Goal: Task Accomplishment & Management: Manage account settings

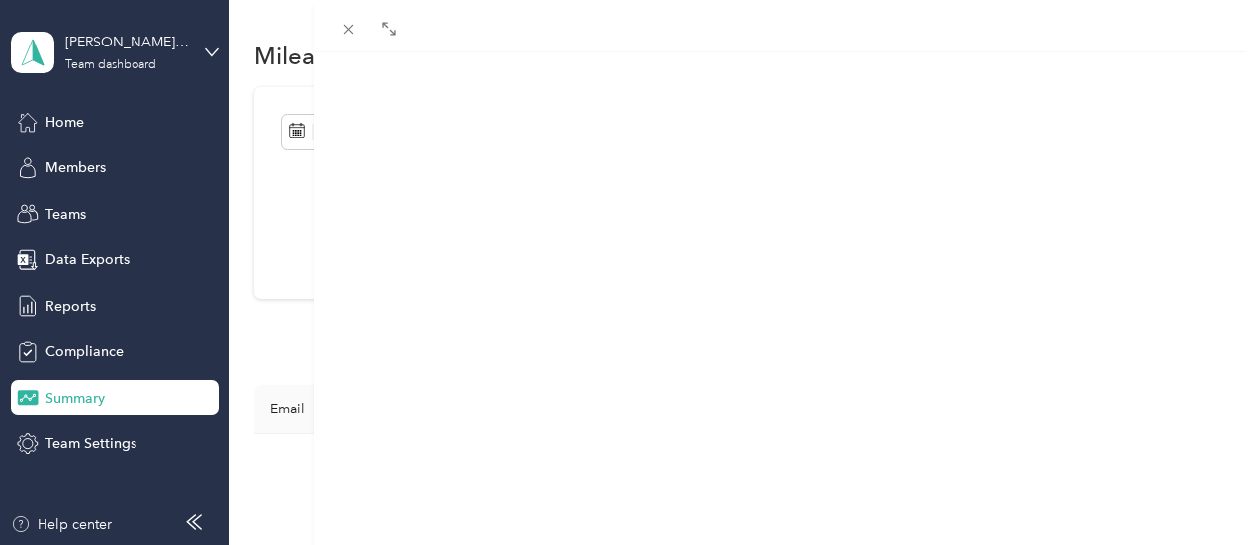
click at [130, 175] on div "[PERSON_NAME] Archive Trips Expenses Reports Member info Program Commute Rates …" at bounding box center [628, 272] width 1256 height 545
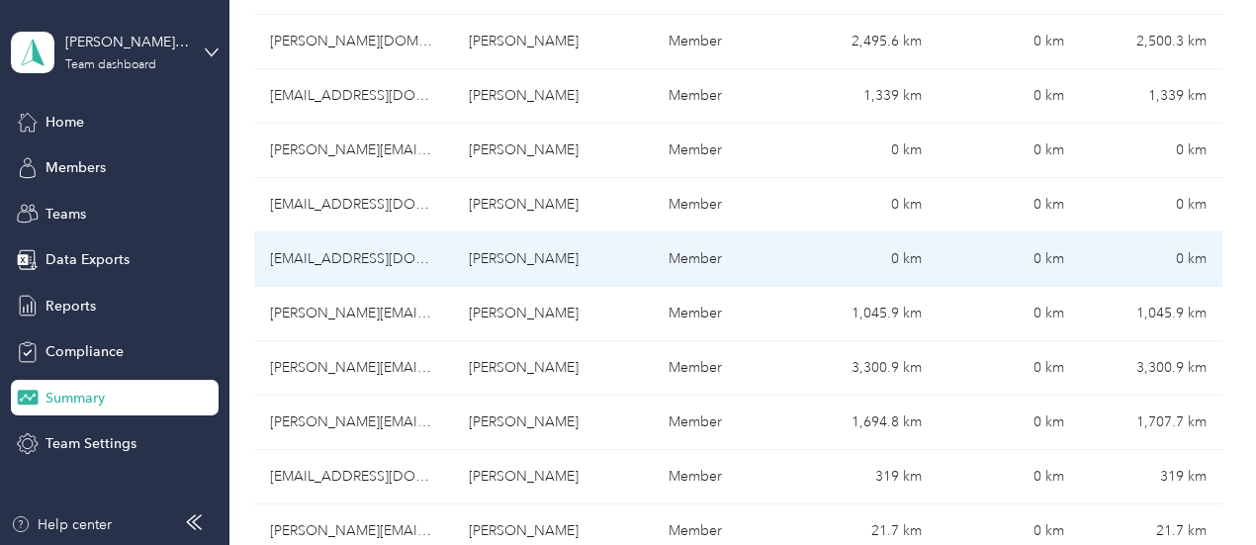
scroll to position [989, 0]
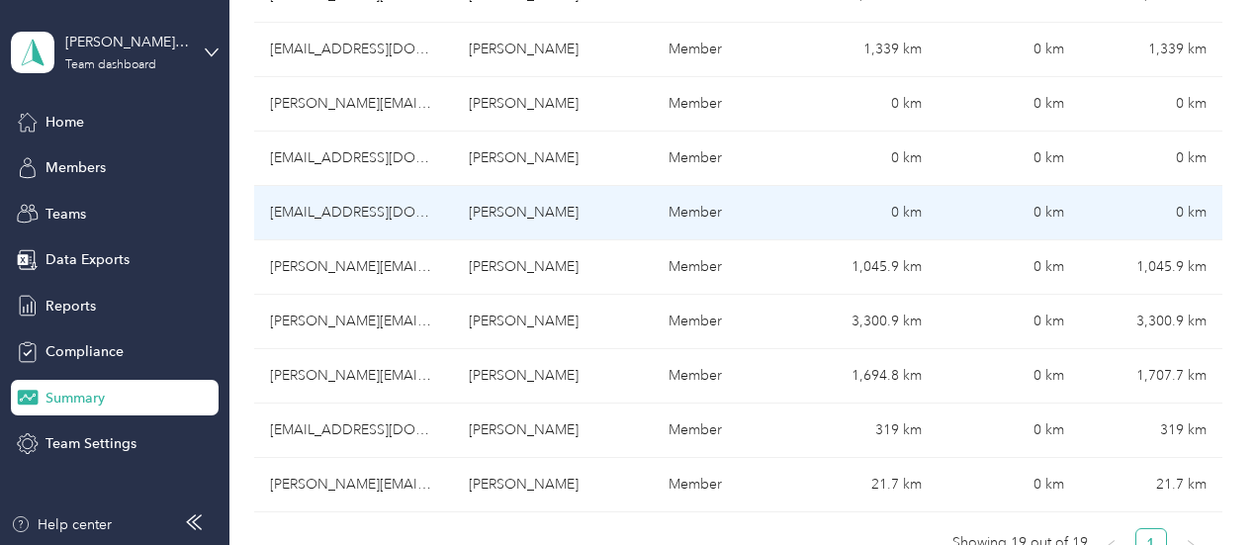
click at [308, 186] on td "[EMAIL_ADDRESS][DOMAIN_NAME]" at bounding box center [354, 213] width 200 height 54
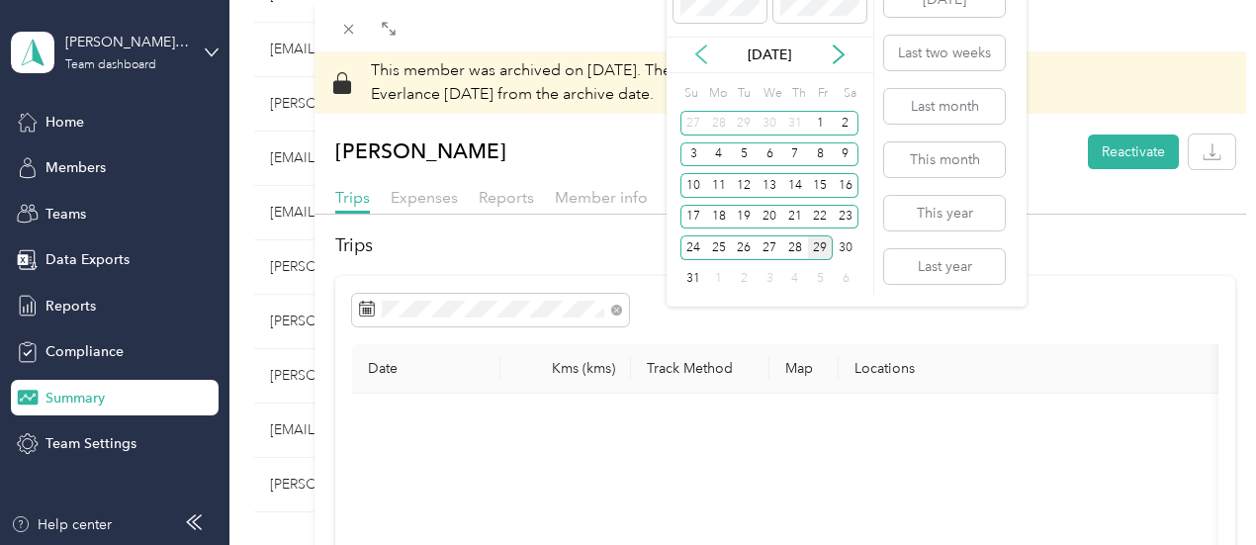
click at [696, 49] on icon at bounding box center [701, 55] width 20 height 20
click at [720, 217] on div "23" at bounding box center [719, 217] width 26 height 25
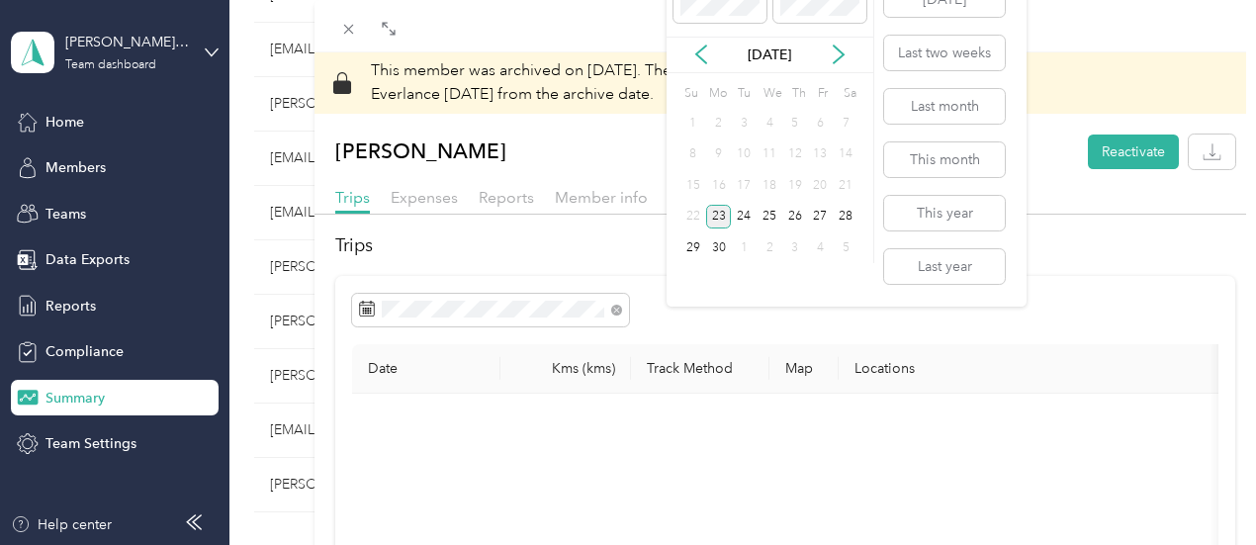
click at [716, 218] on div "23" at bounding box center [719, 217] width 26 height 25
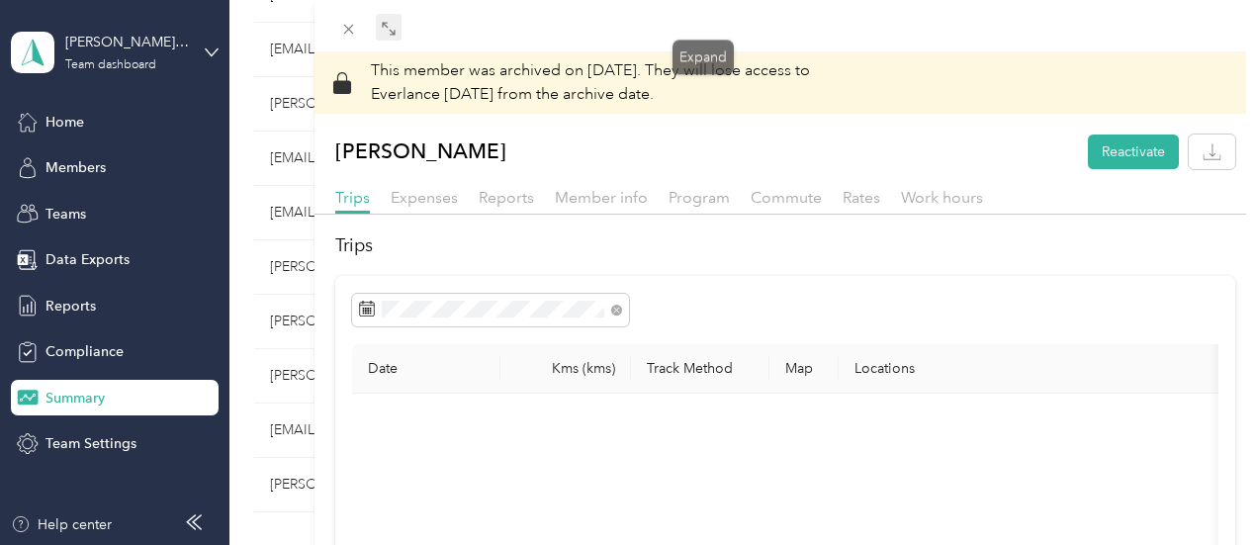
click at [397, 28] on icon at bounding box center [389, 29] width 16 height 16
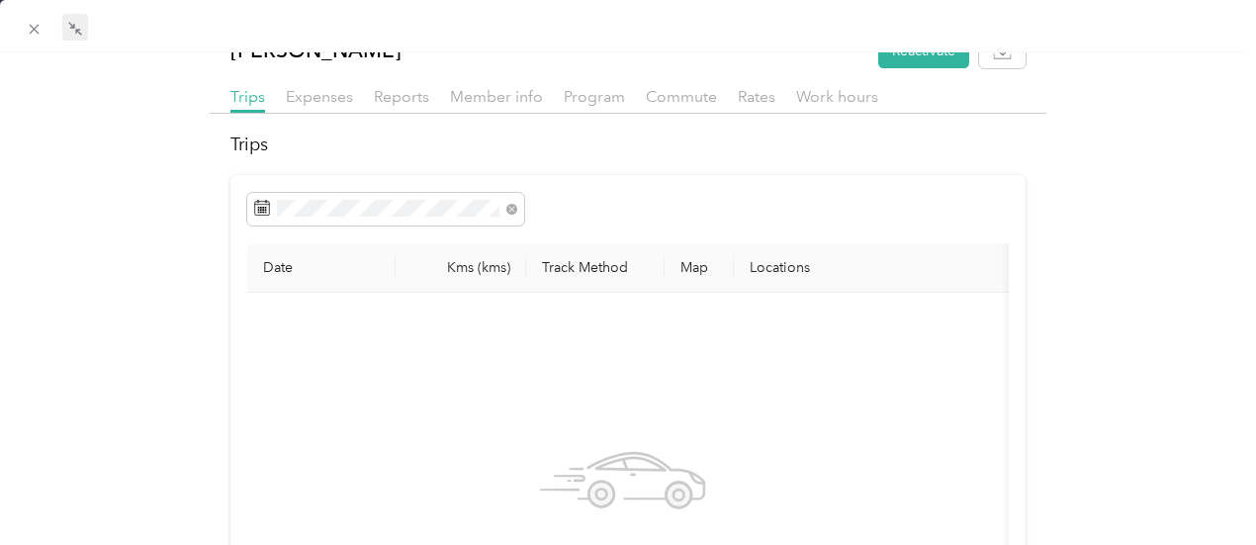
scroll to position [99, 0]
click at [398, 100] on span "Reports" at bounding box center [401, 98] width 55 height 19
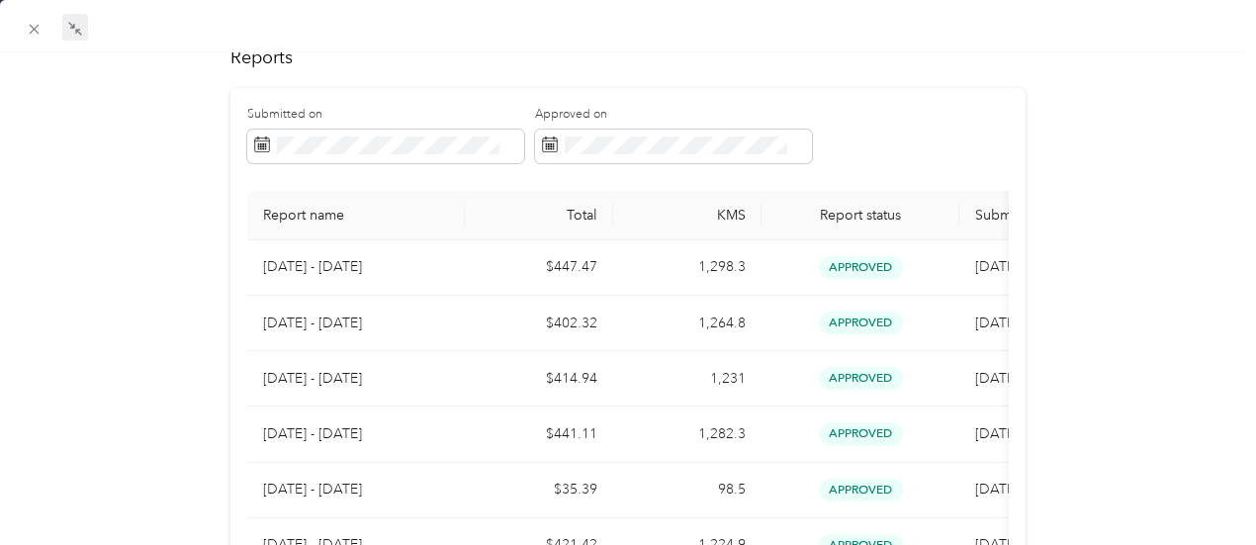
scroll to position [297, 0]
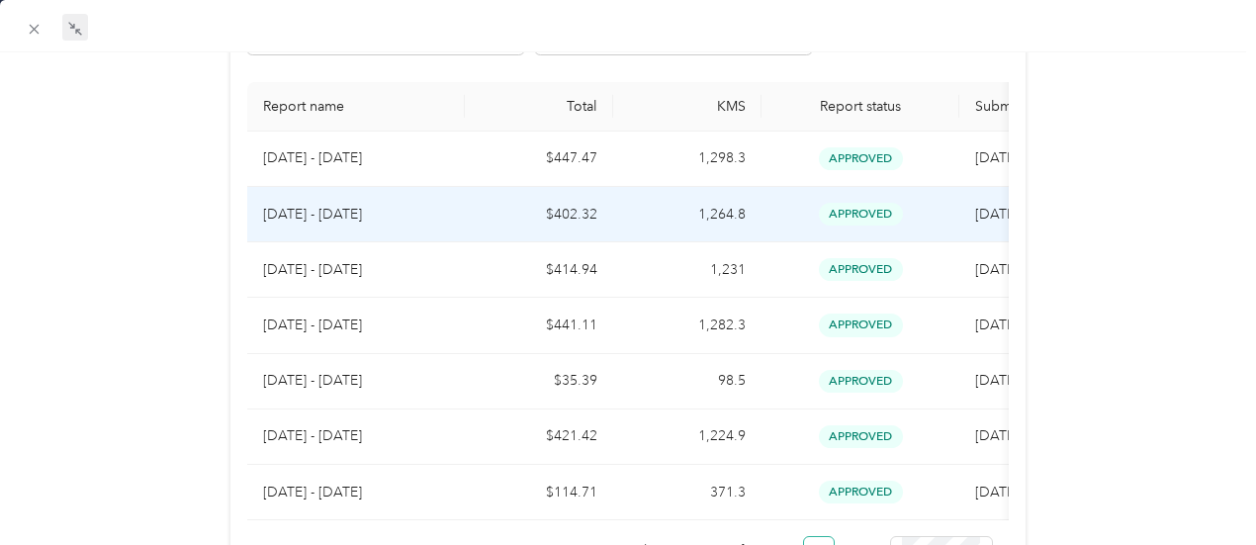
click at [321, 224] on p "[DATE] - [DATE]" at bounding box center [356, 215] width 186 height 22
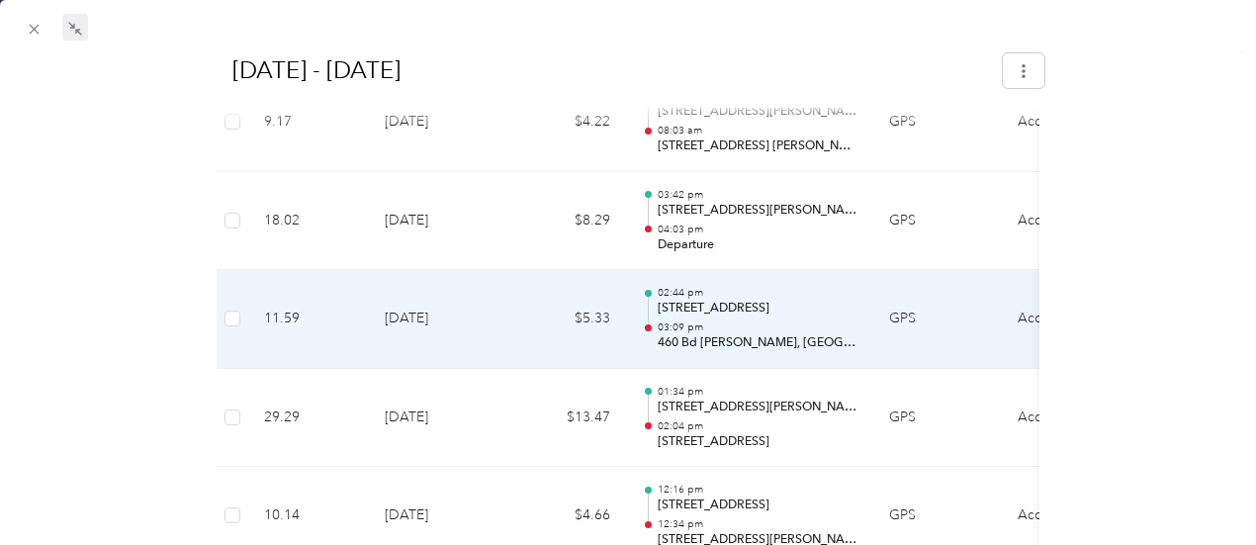
scroll to position [2967, 0]
